Goal: Task Accomplishment & Management: Manage account settings

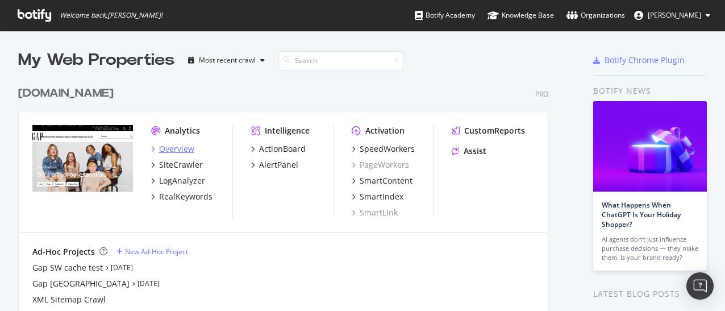
click at [178, 152] on div "Overview" at bounding box center [176, 148] width 35 height 11
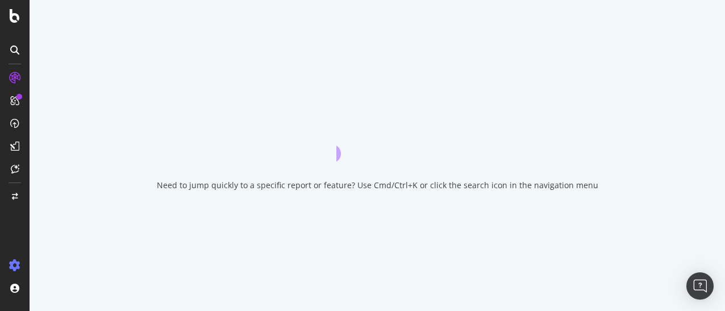
click at [13, 258] on div at bounding box center [14, 265] width 27 height 18
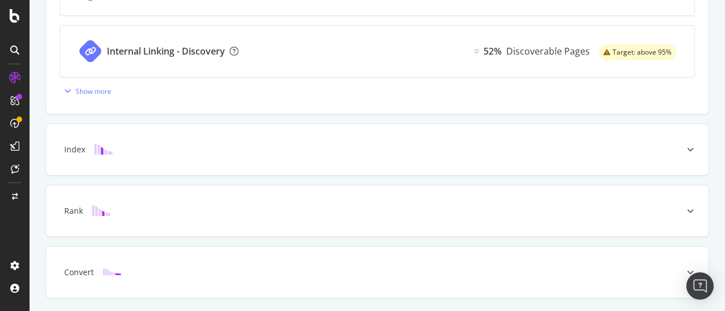
scroll to position [564, 0]
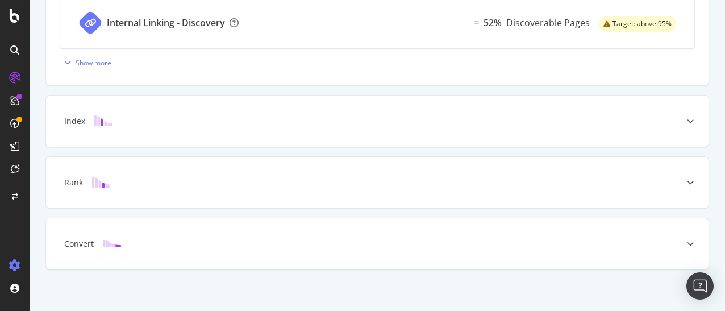
click at [7, 263] on div at bounding box center [14, 265] width 27 height 18
click at [19, 261] on icon at bounding box center [14, 265] width 11 height 11
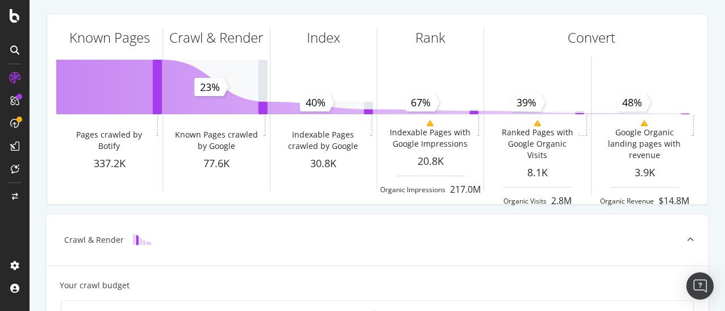
scroll to position [62, 0]
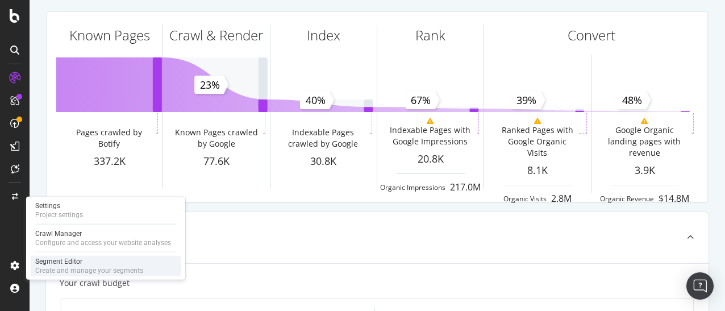
click at [56, 262] on div "Segment Editor" at bounding box center [89, 261] width 108 height 9
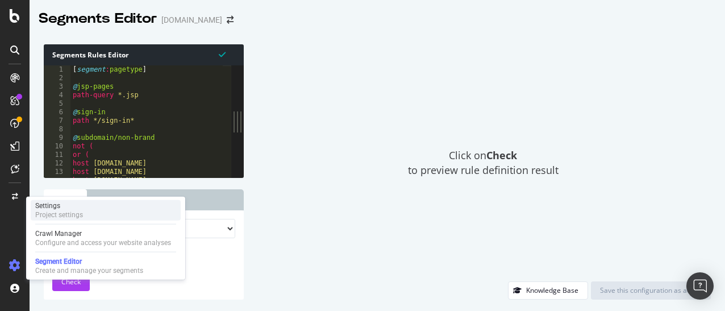
click at [85, 209] on div "Settings Project settings" at bounding box center [106, 210] width 150 height 20
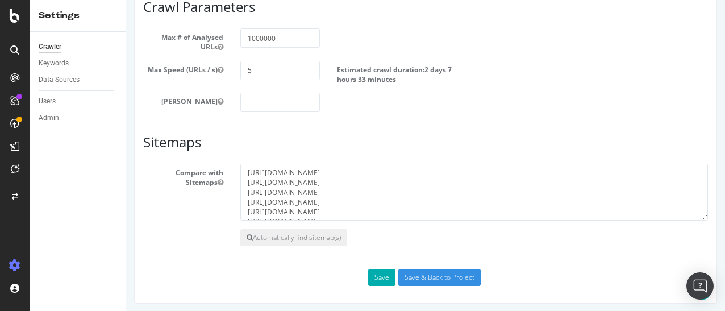
scroll to position [29, 0]
click at [69, 60] on link "Keywords" at bounding box center [78, 63] width 79 height 12
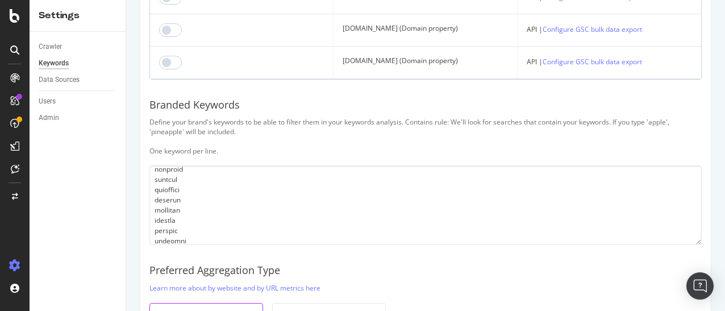
scroll to position [286, 0]
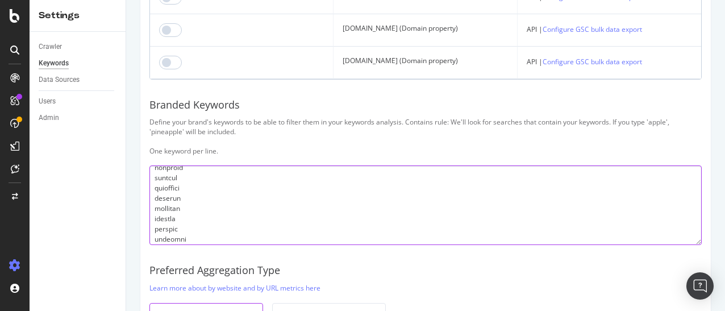
click at [188, 177] on textarea at bounding box center [425, 205] width 552 height 80
click at [322, 198] on textarea at bounding box center [425, 205] width 552 height 80
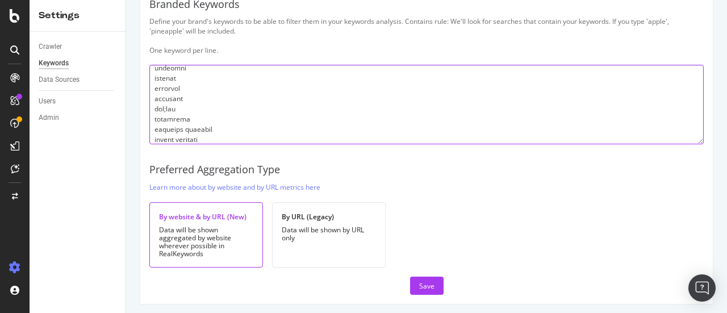
scroll to position [1211, 0]
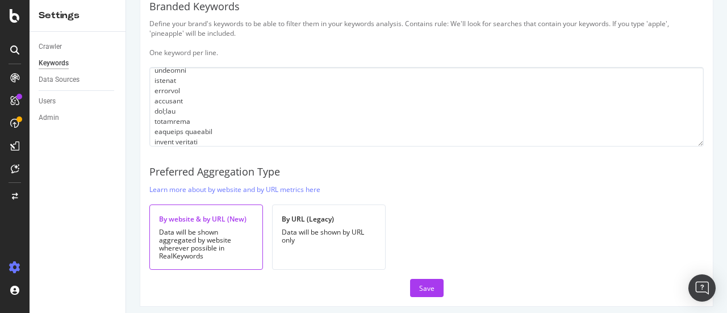
click at [616, 38] on div "Define your brand's keywords to be able to filter them in your keywords analysi…" at bounding box center [426, 38] width 555 height 39
